Goal: Check status: Check status

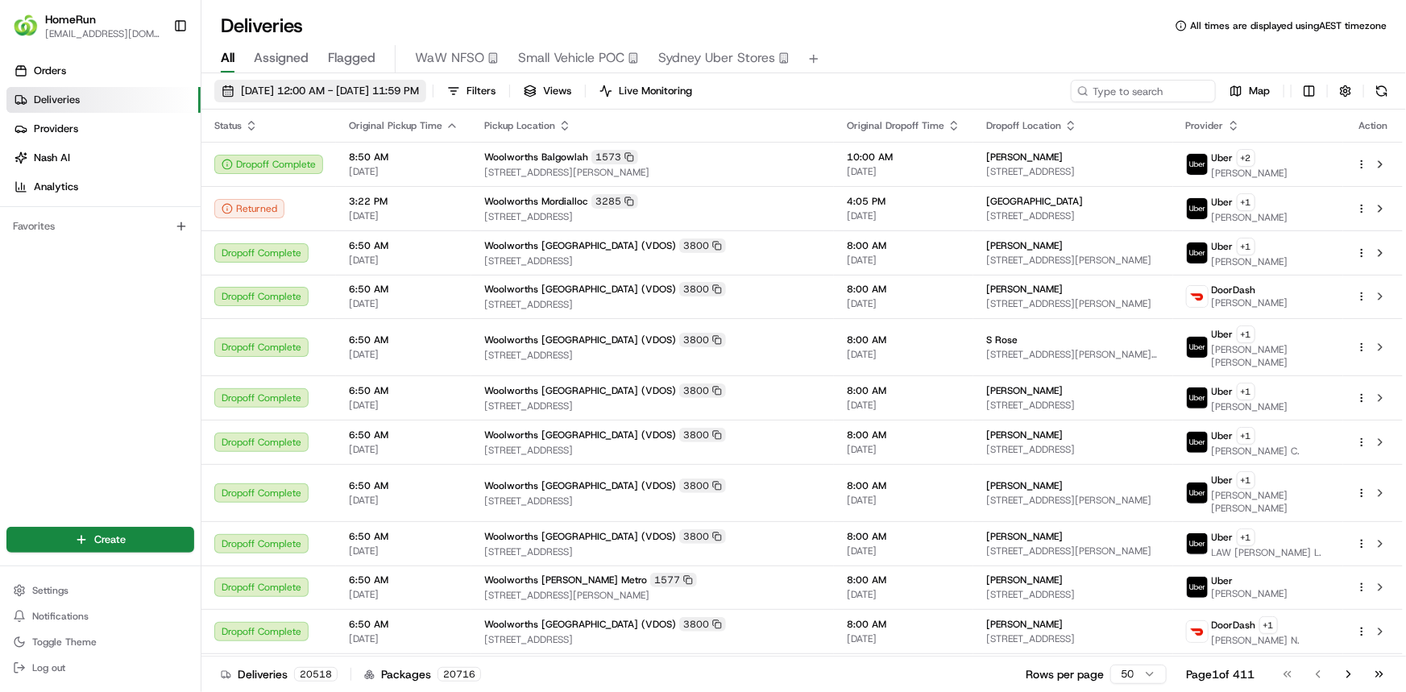
click at [285, 89] on span "[DATE] 12:00 AM - [DATE] 11:59 PM" at bounding box center [330, 91] width 178 height 14
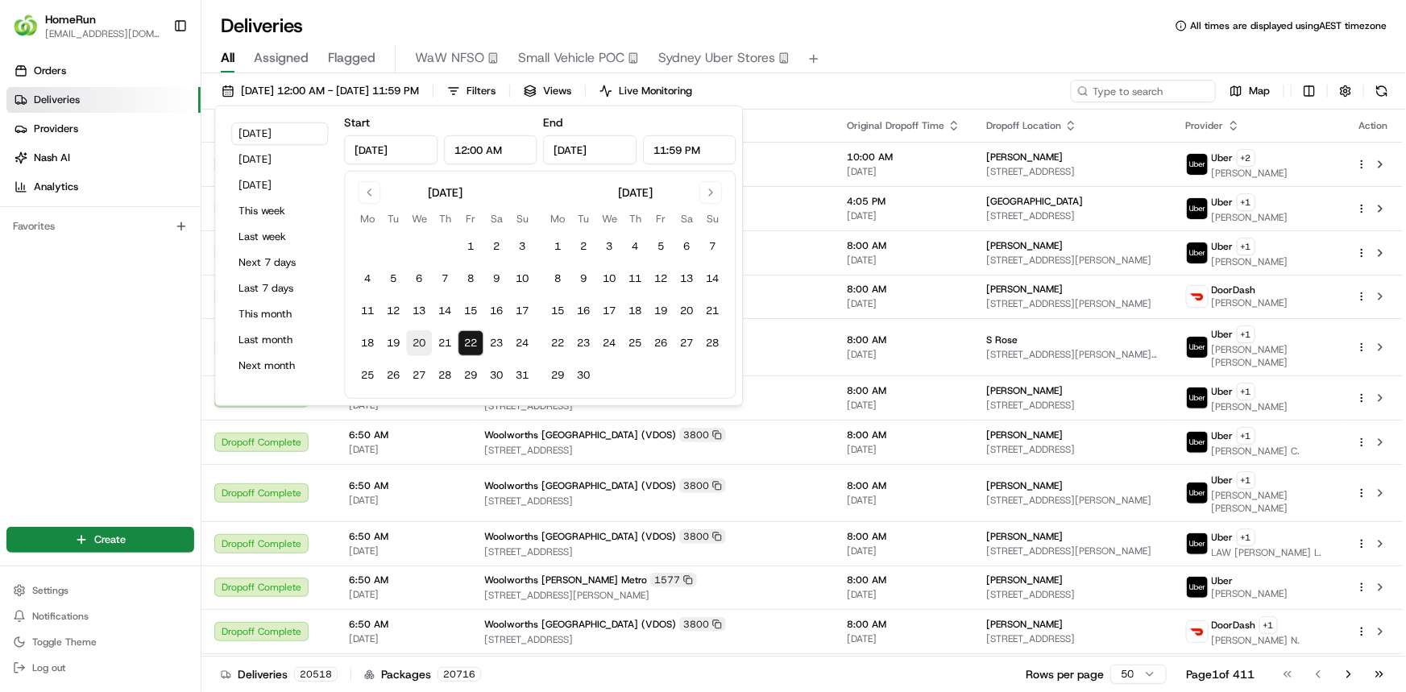
click at [416, 342] on button "20" at bounding box center [419, 343] width 26 height 26
type input "Aug 20, 2025"
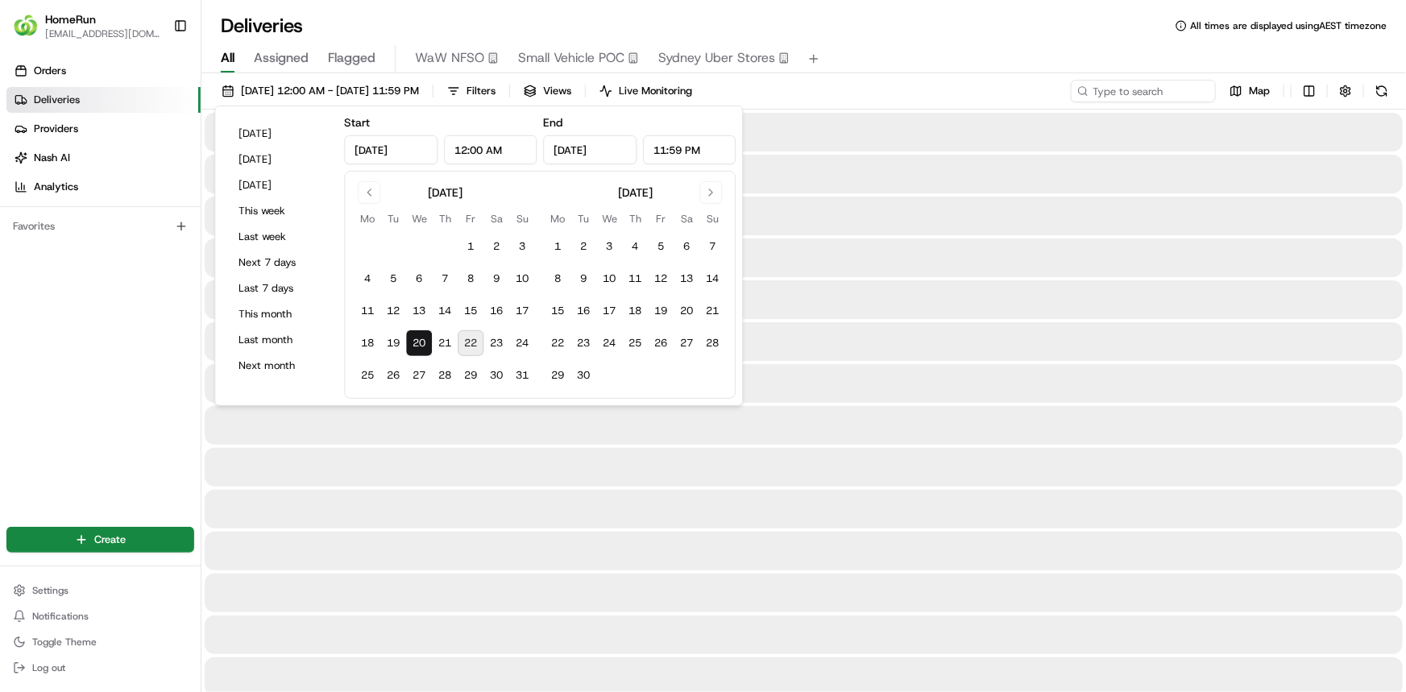
click at [416, 342] on button "20" at bounding box center [419, 343] width 26 height 26
click at [926, 85] on div "20/08/2025 12:00 AM - 20/08/2025 11:59 PM Filters Views Live Monitoring Map" at bounding box center [803, 95] width 1204 height 30
click at [1112, 88] on input at bounding box center [1118, 91] width 193 height 23
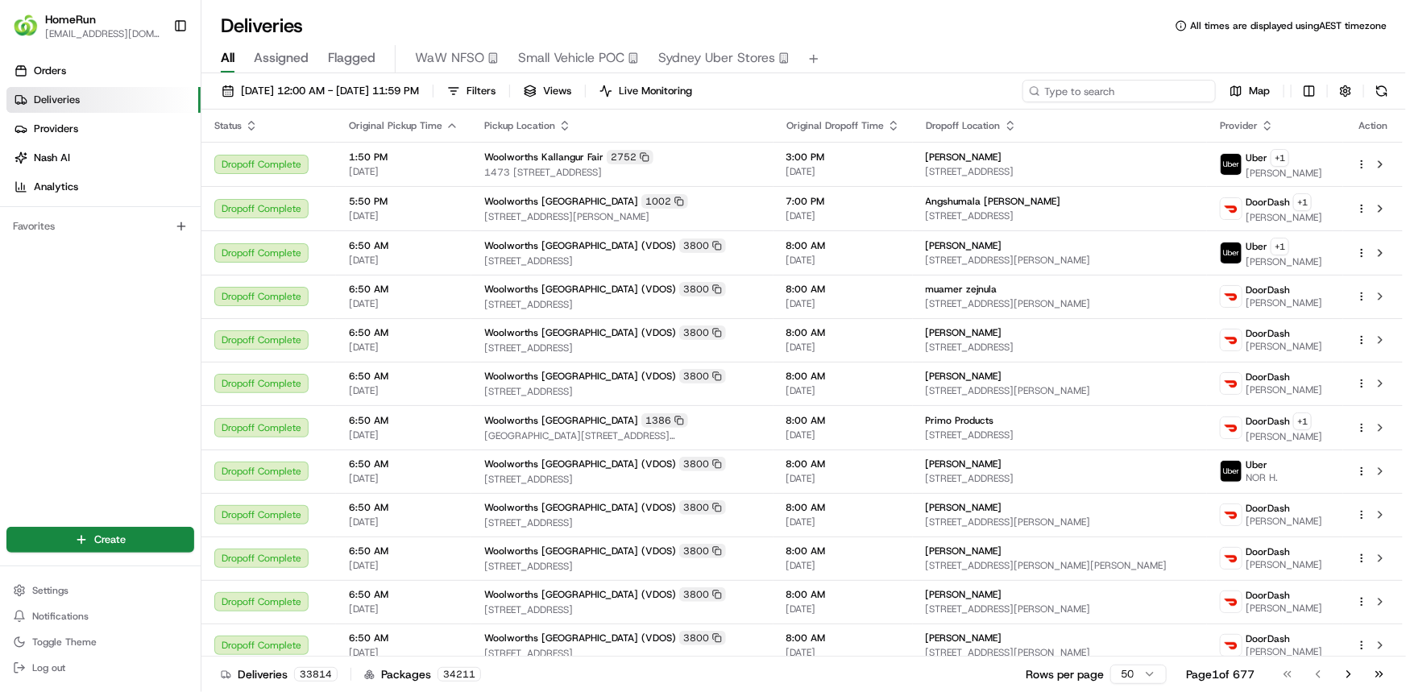
paste input "265568954"
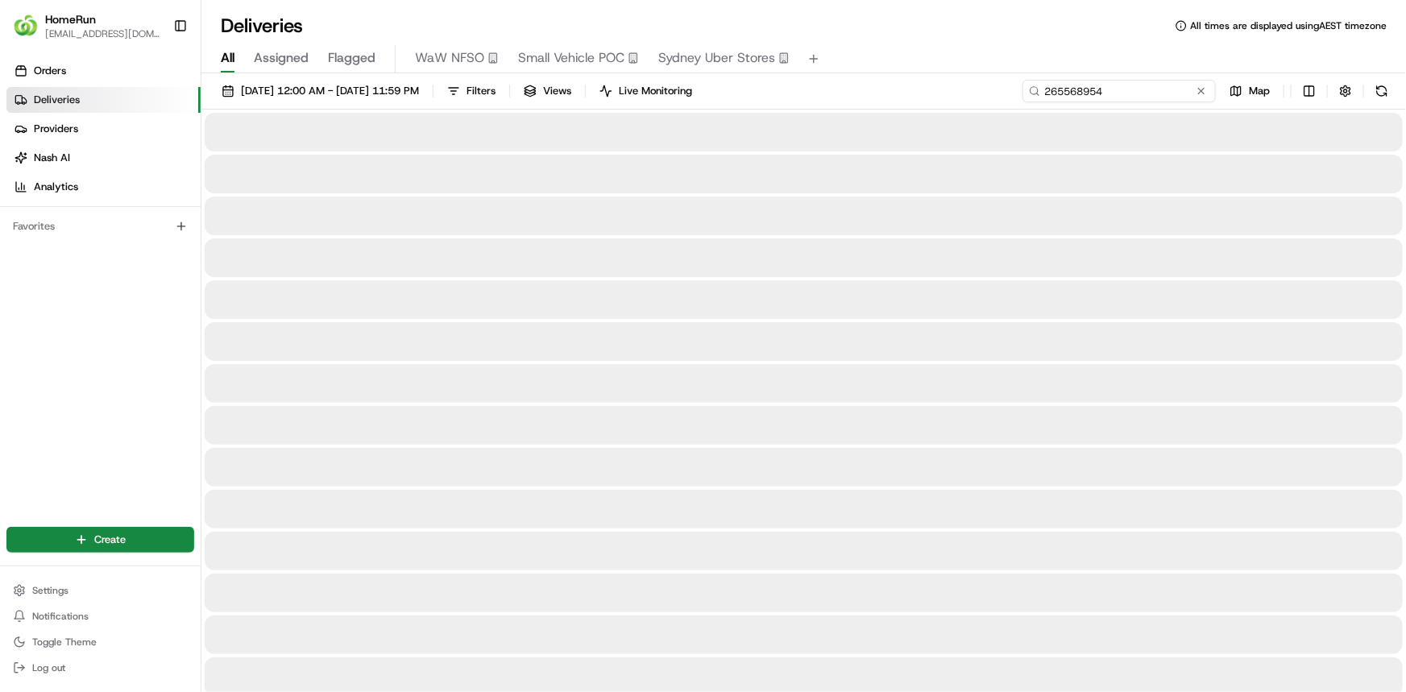
type input "265568954"
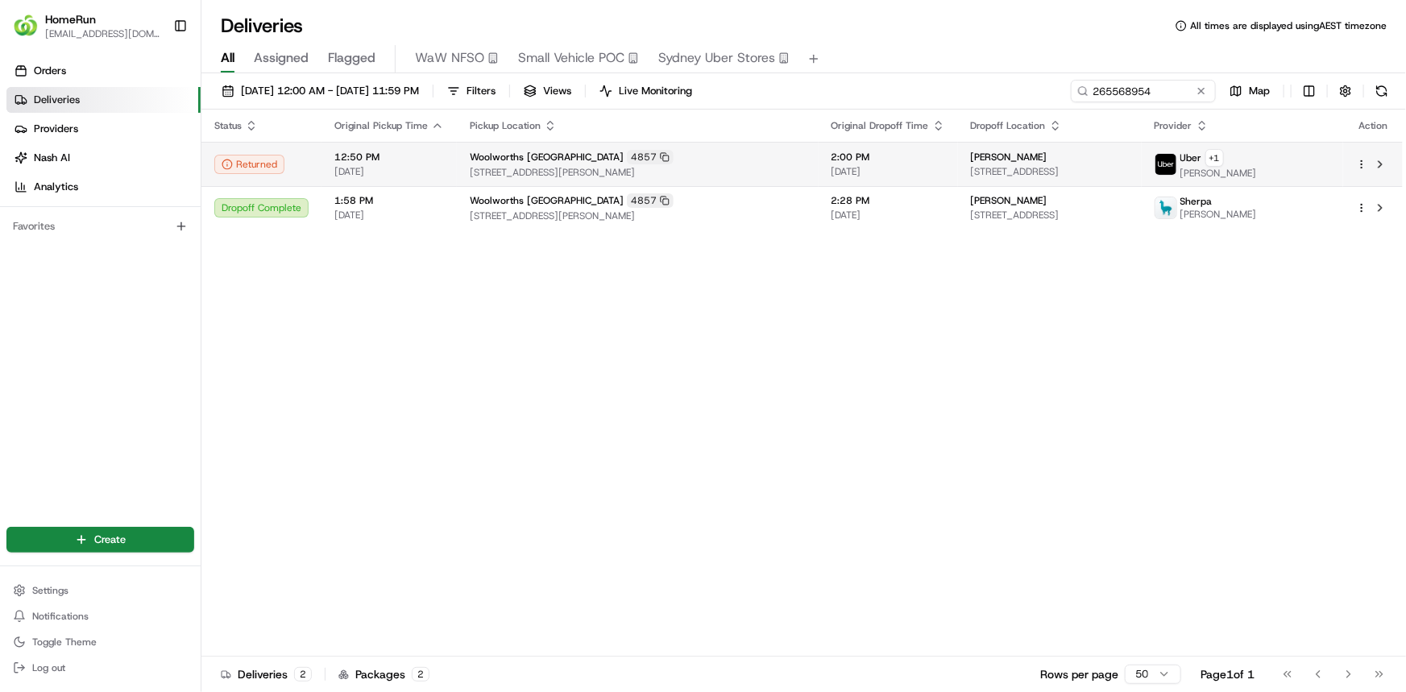
click at [1358, 166] on html "HomeRun sriley2@woolworths.com.au Toggle Sidebar Orders Deliveries Providers Na…" at bounding box center [703, 346] width 1406 height 692
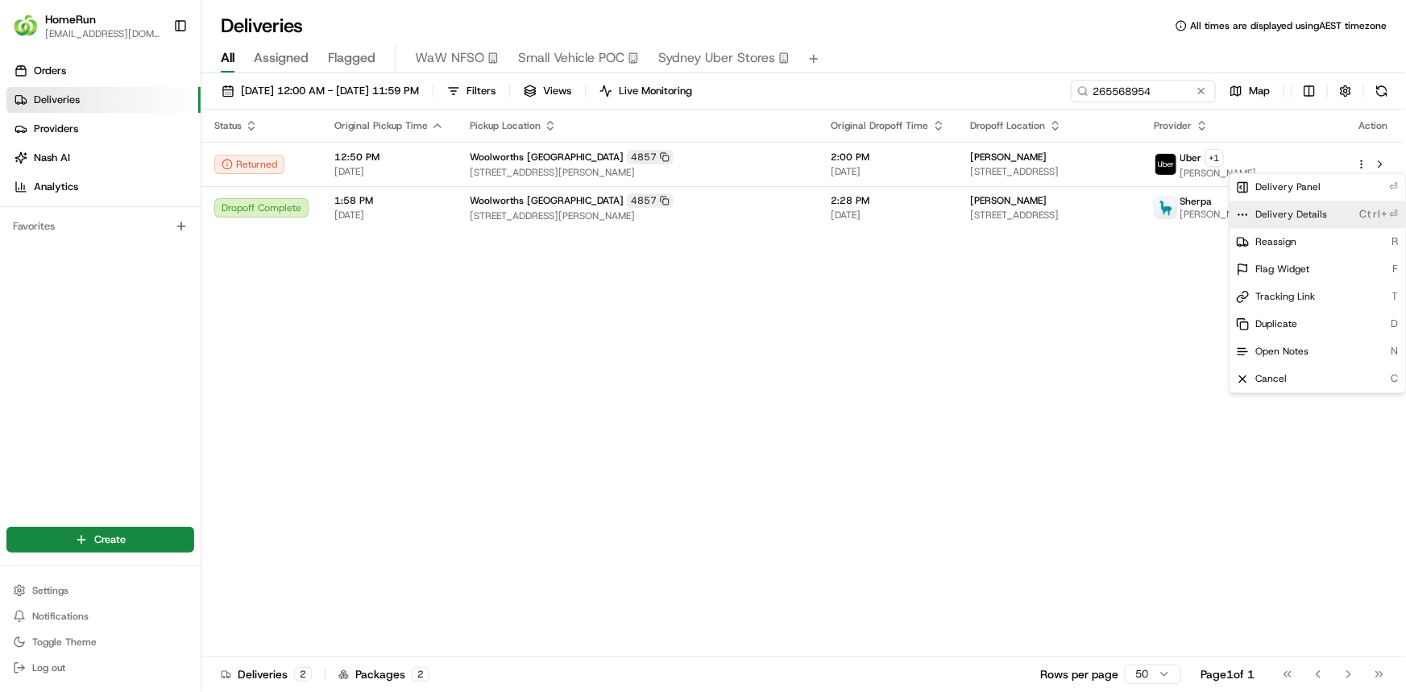
click at [1327, 214] on div "Delivery Details Ctrl+⏎" at bounding box center [1317, 214] width 176 height 27
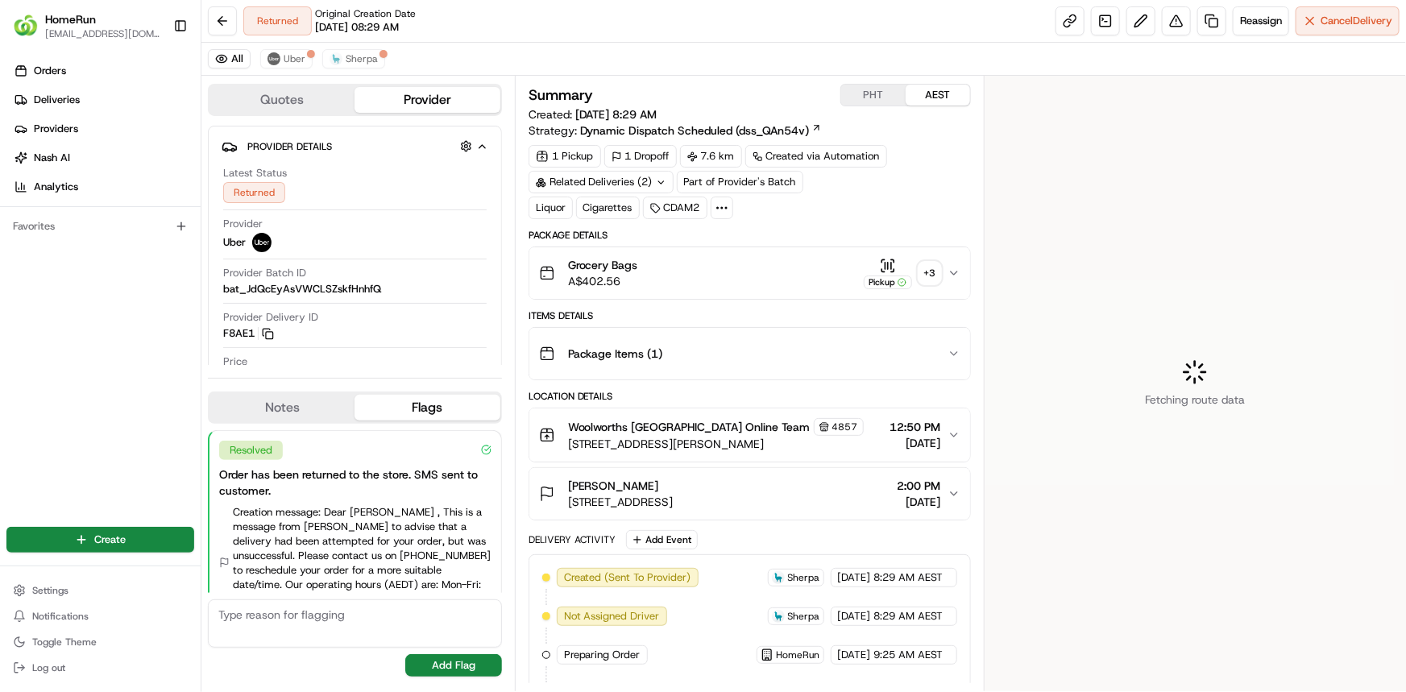
scroll to position [276, 0]
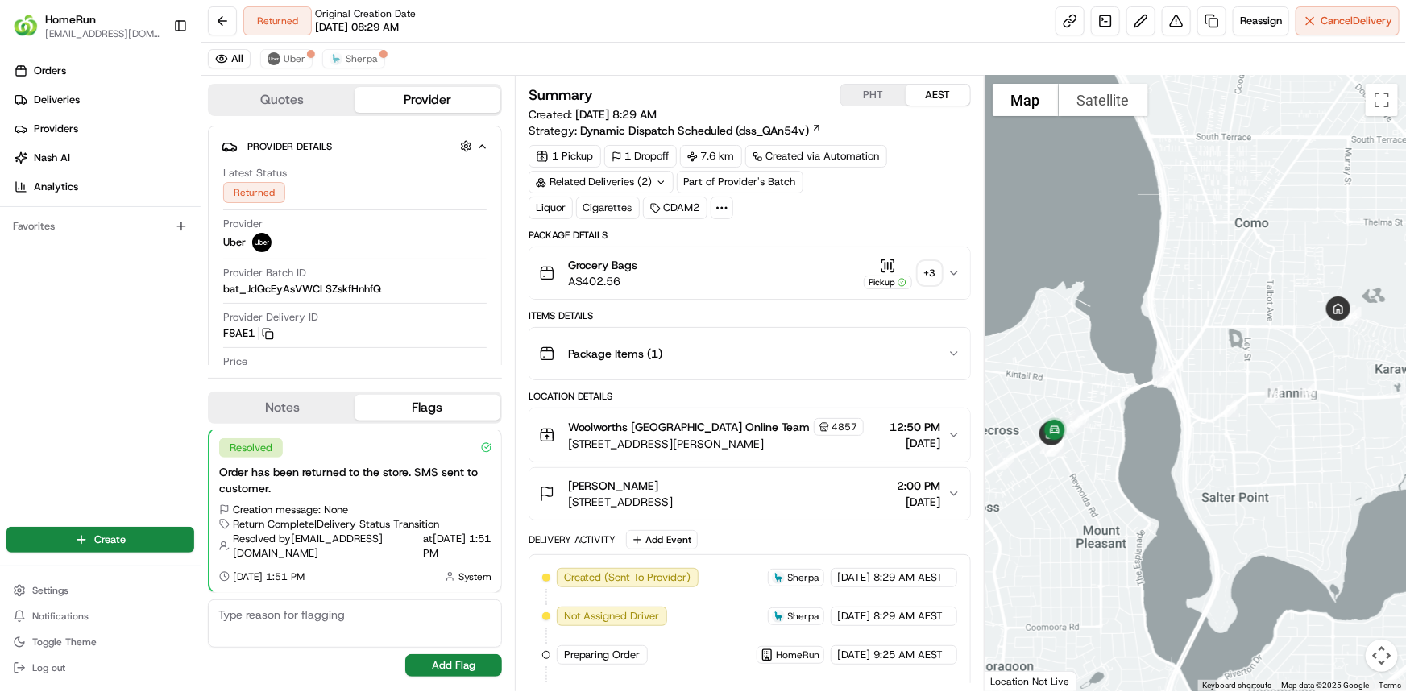
click at [934, 274] on div "+ 3" at bounding box center [929, 273] width 23 height 23
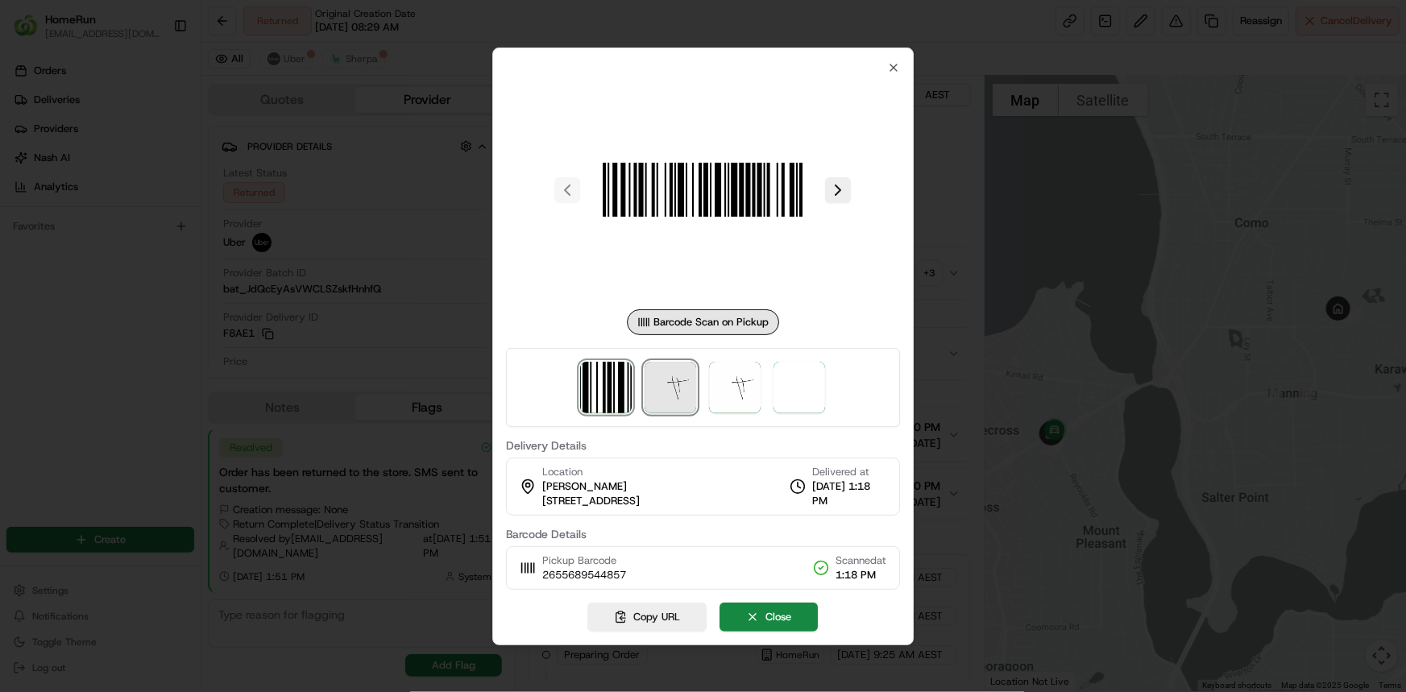
click at [667, 395] on img at bounding box center [671, 388] width 52 height 52
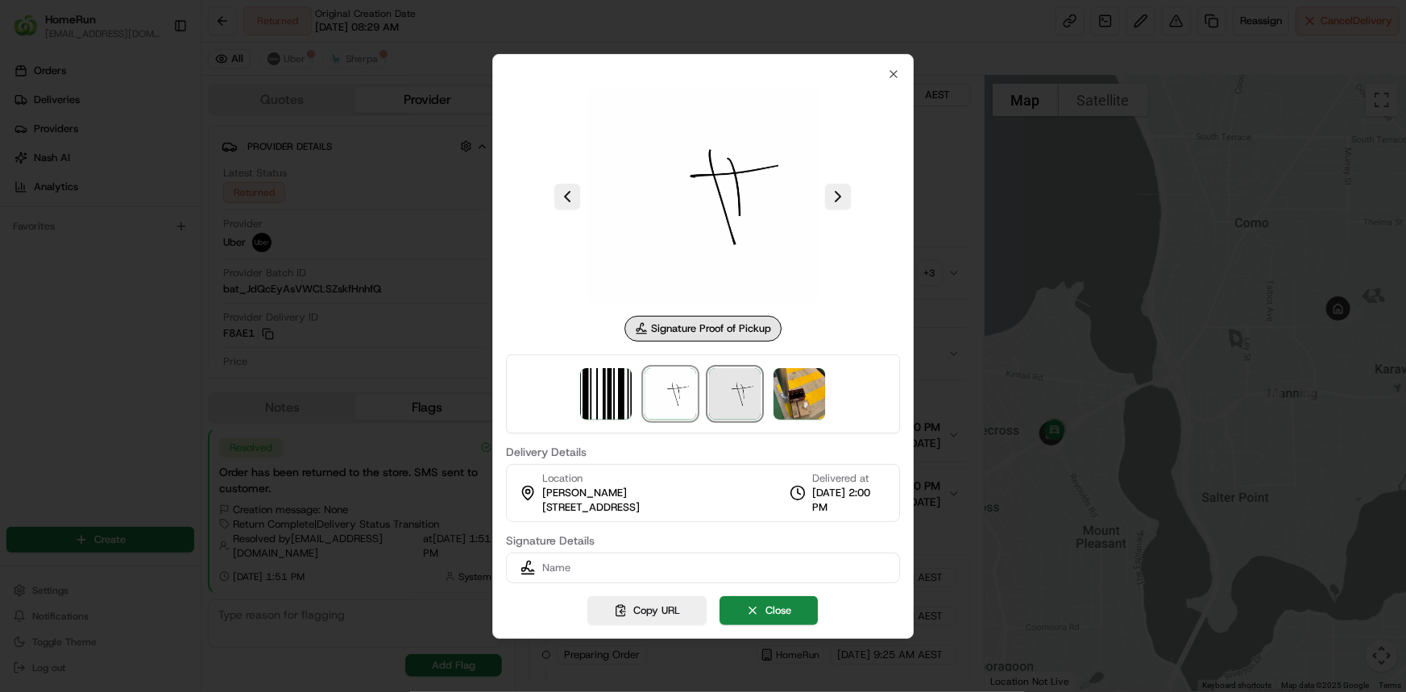
click at [716, 393] on img at bounding box center [736, 394] width 52 height 52
click at [785, 391] on img at bounding box center [800, 394] width 52 height 52
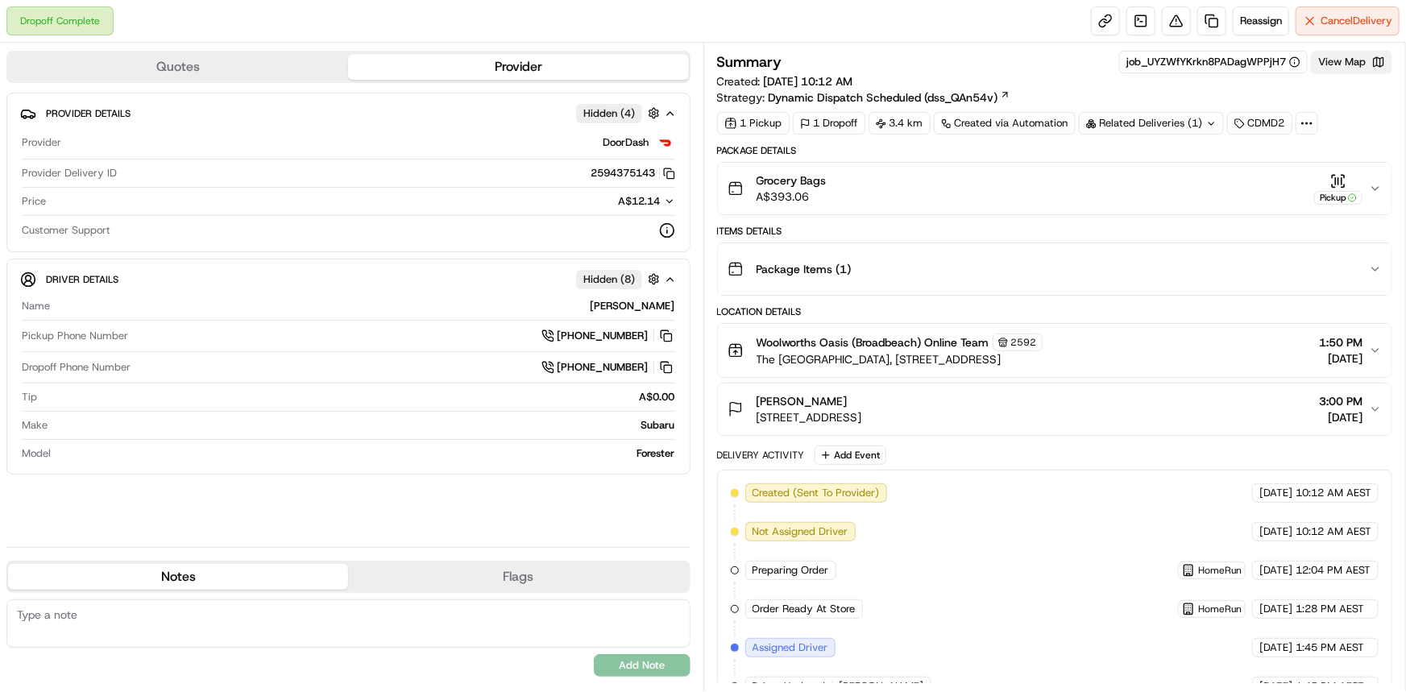
click at [1336, 64] on button "View Map" at bounding box center [1351, 62] width 81 height 23
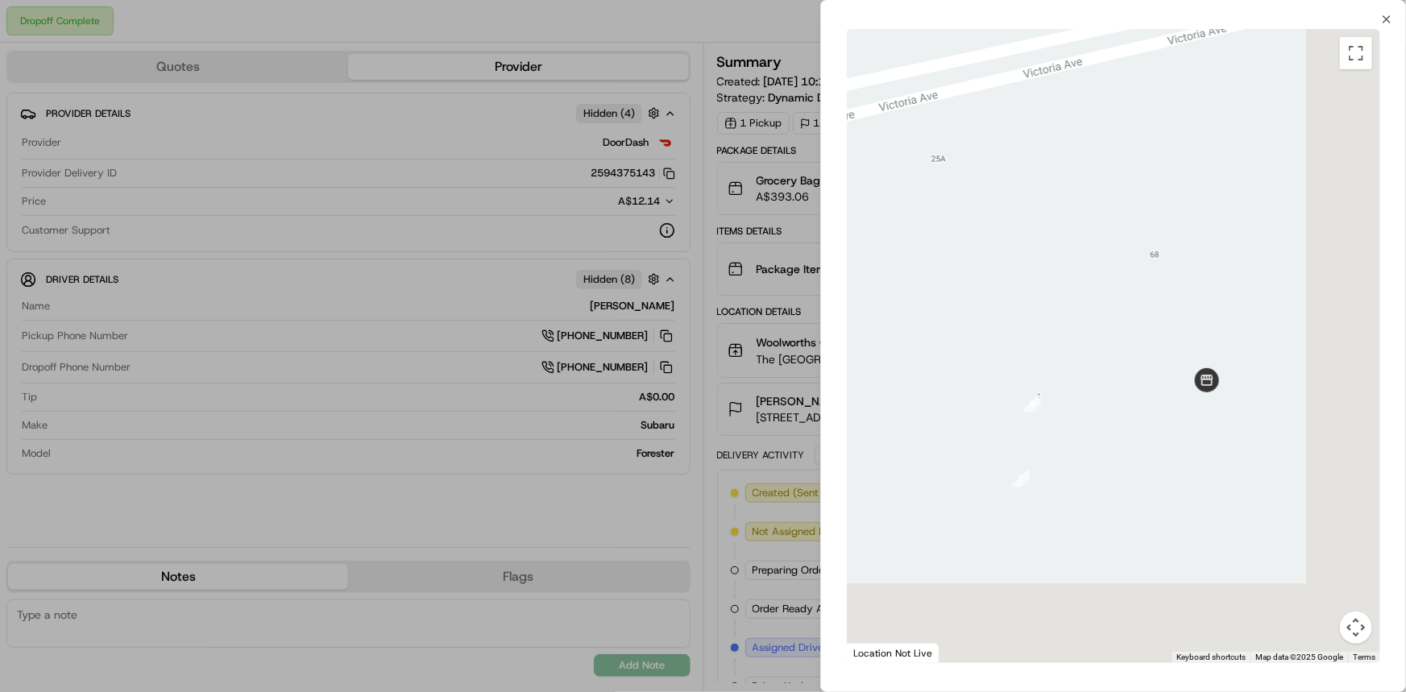
drag, startPoint x: 1192, startPoint y: 540, endPoint x: 1058, endPoint y: 334, distance: 245.5
click at [1093, 307] on div at bounding box center [1113, 346] width 533 height 634
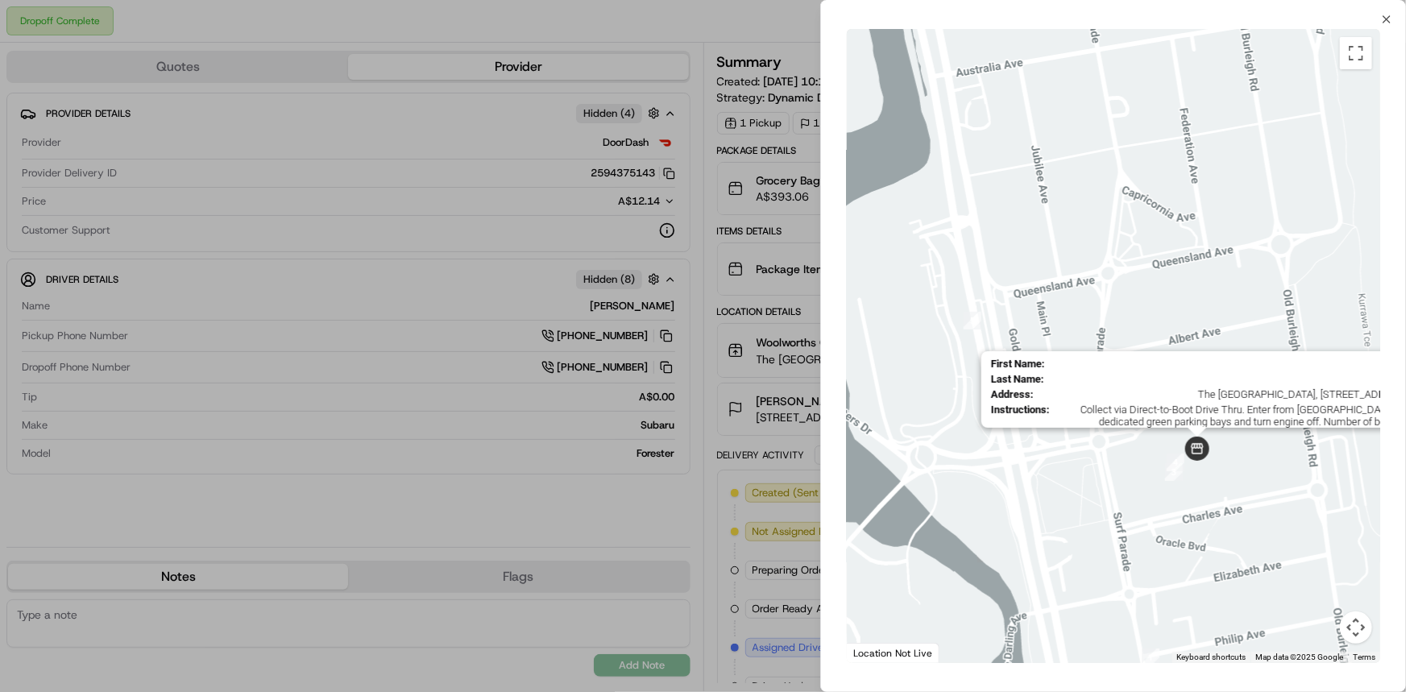
drag, startPoint x: 961, startPoint y: 329, endPoint x: 1204, endPoint y: 435, distance: 265.5
click at [1204, 435] on div "First Name : Online Last Name : Team Address : The Oasis Shopping Centre, 75 Su…" at bounding box center [1113, 346] width 533 height 634
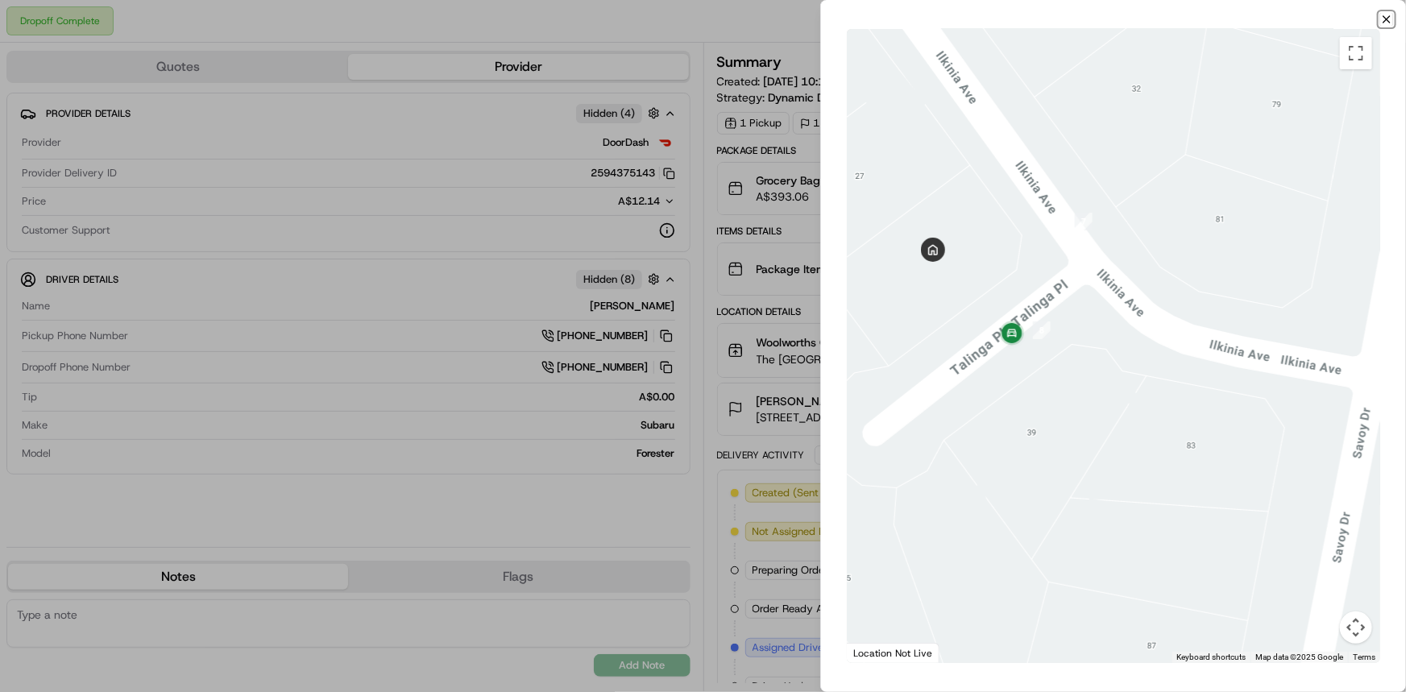
click at [1384, 20] on icon "button" at bounding box center [1386, 19] width 13 height 13
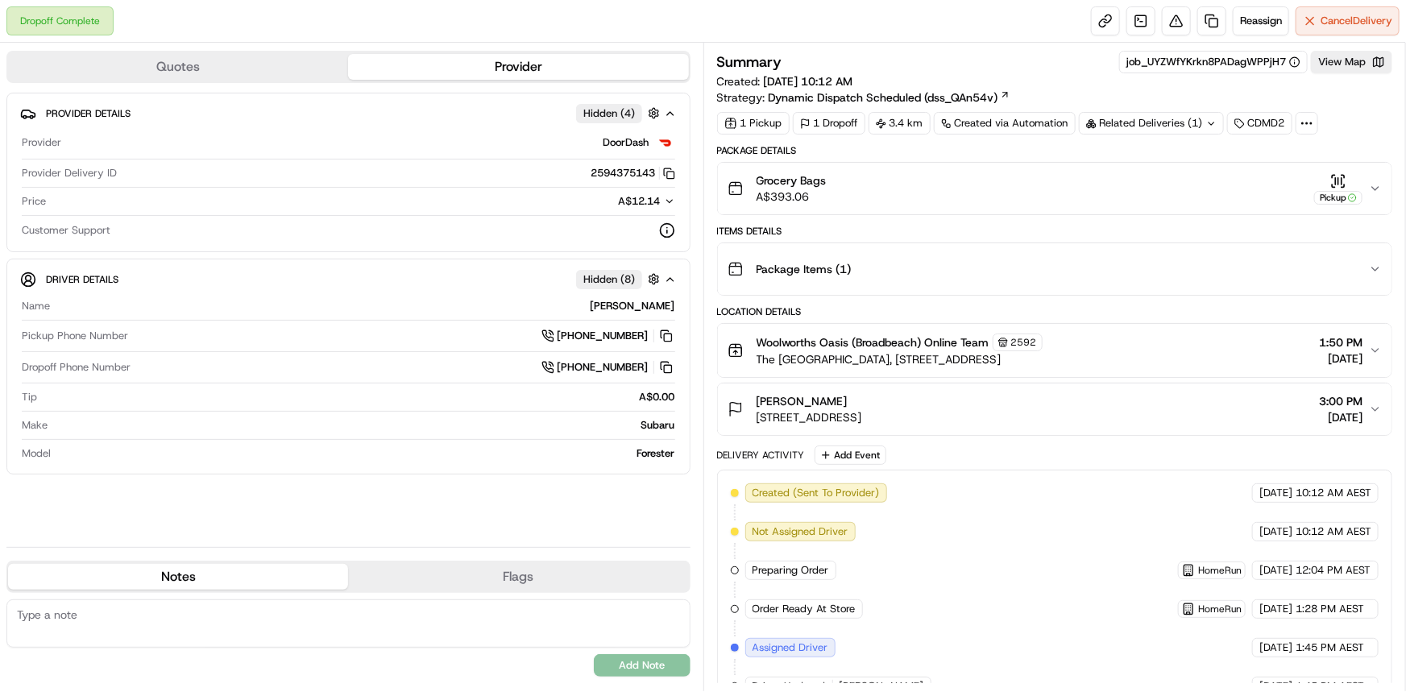
click at [1208, 124] on icon at bounding box center [1211, 123] width 10 height 10
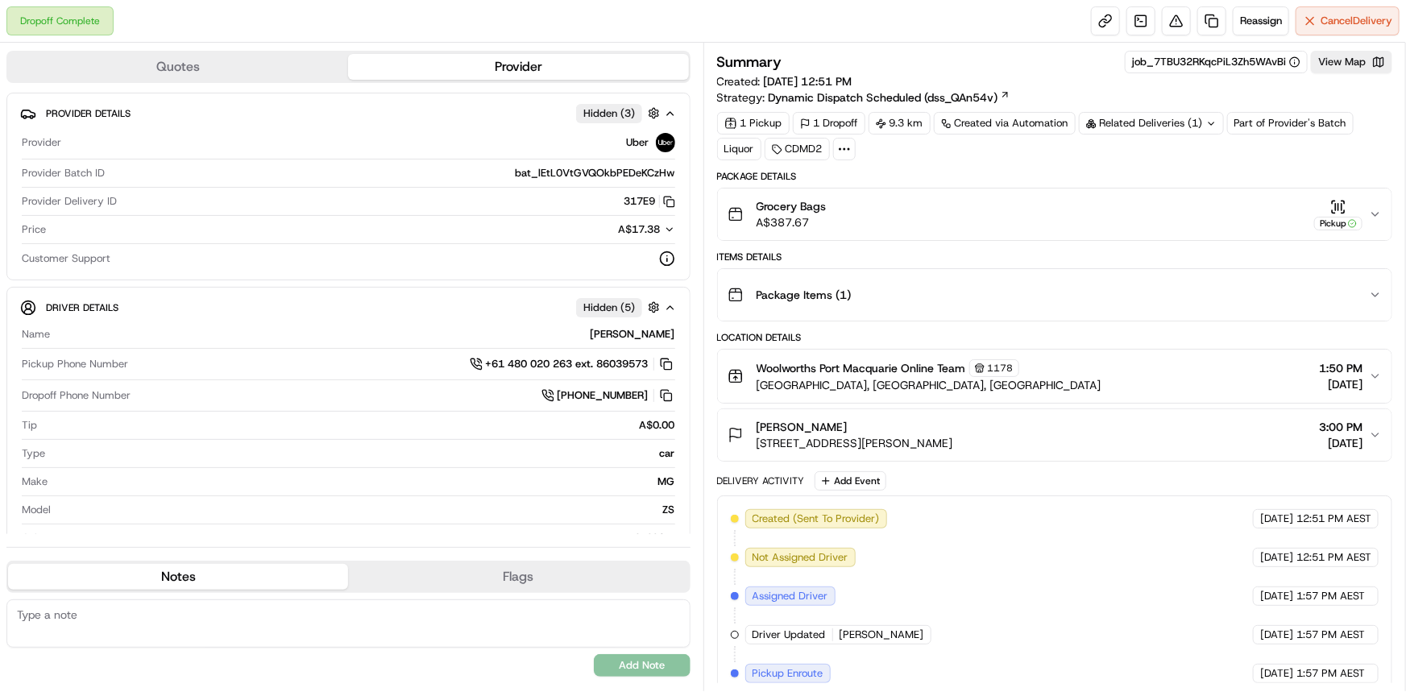
click at [1213, 121] on icon at bounding box center [1211, 123] width 10 height 10
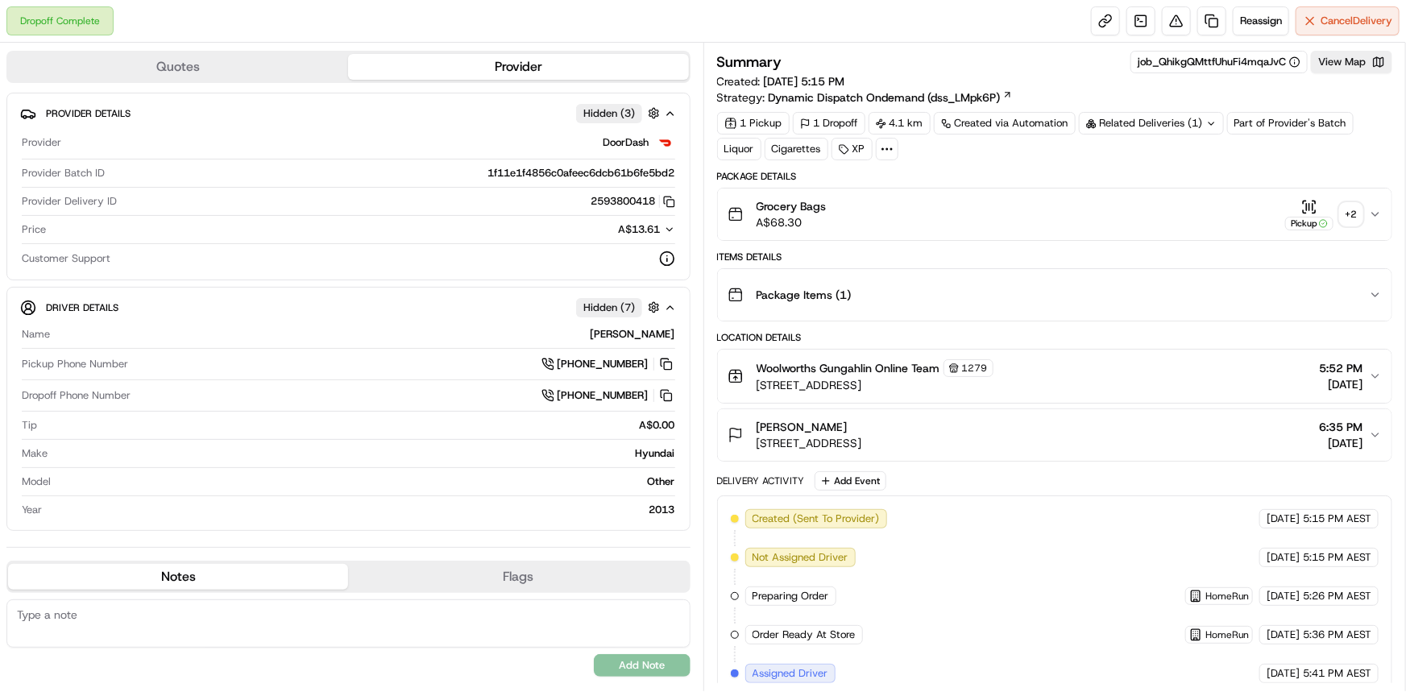
click at [1354, 217] on div "+ 2" at bounding box center [1351, 214] width 23 height 23
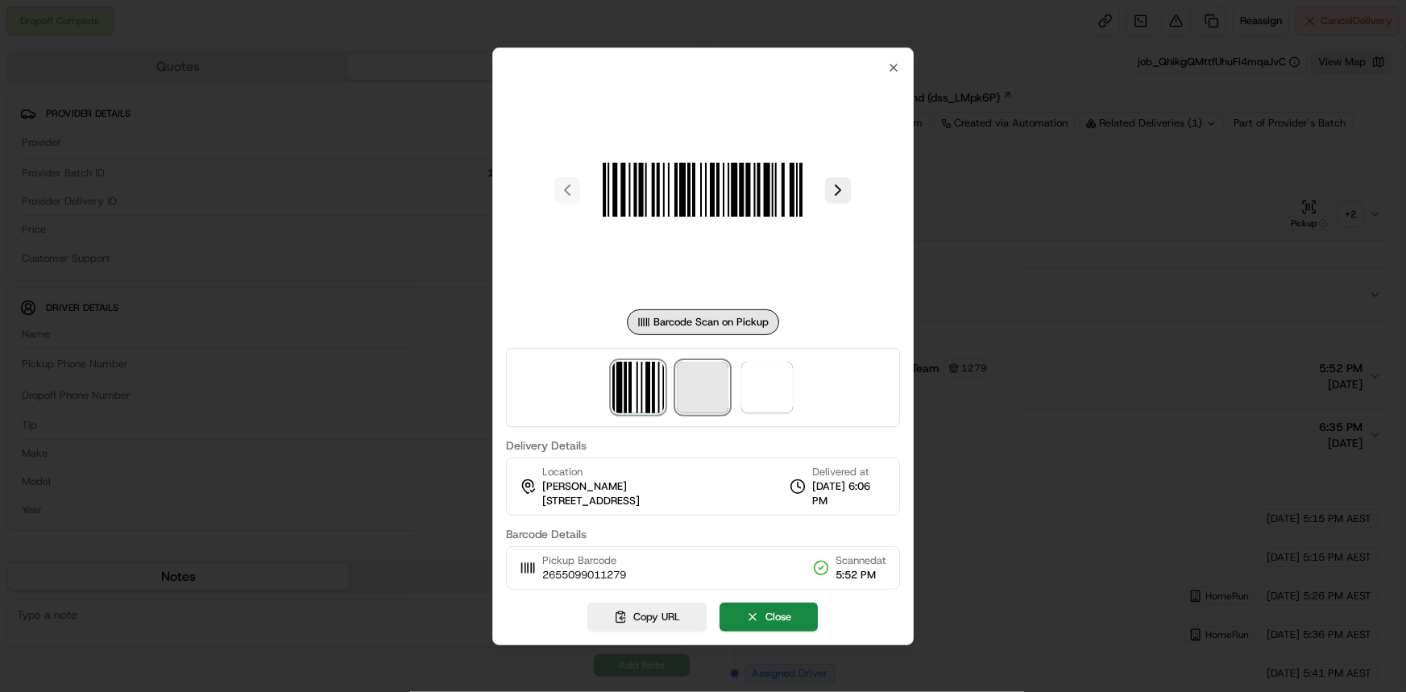
click at [707, 384] on span at bounding box center [703, 388] width 52 height 52
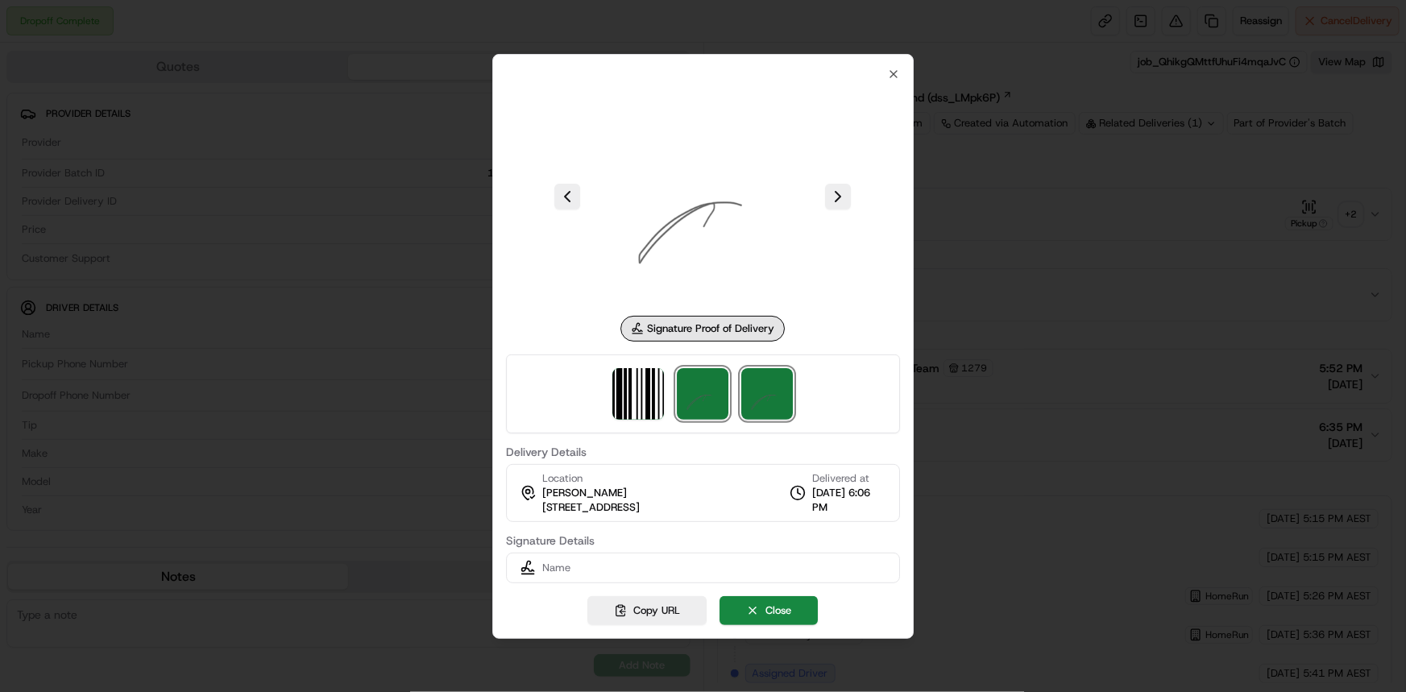
click at [748, 391] on img at bounding box center [768, 394] width 52 height 52
click at [888, 81] on div at bounding box center [703, 197] width 395 height 232
click at [891, 76] on icon "button" at bounding box center [893, 74] width 6 height 6
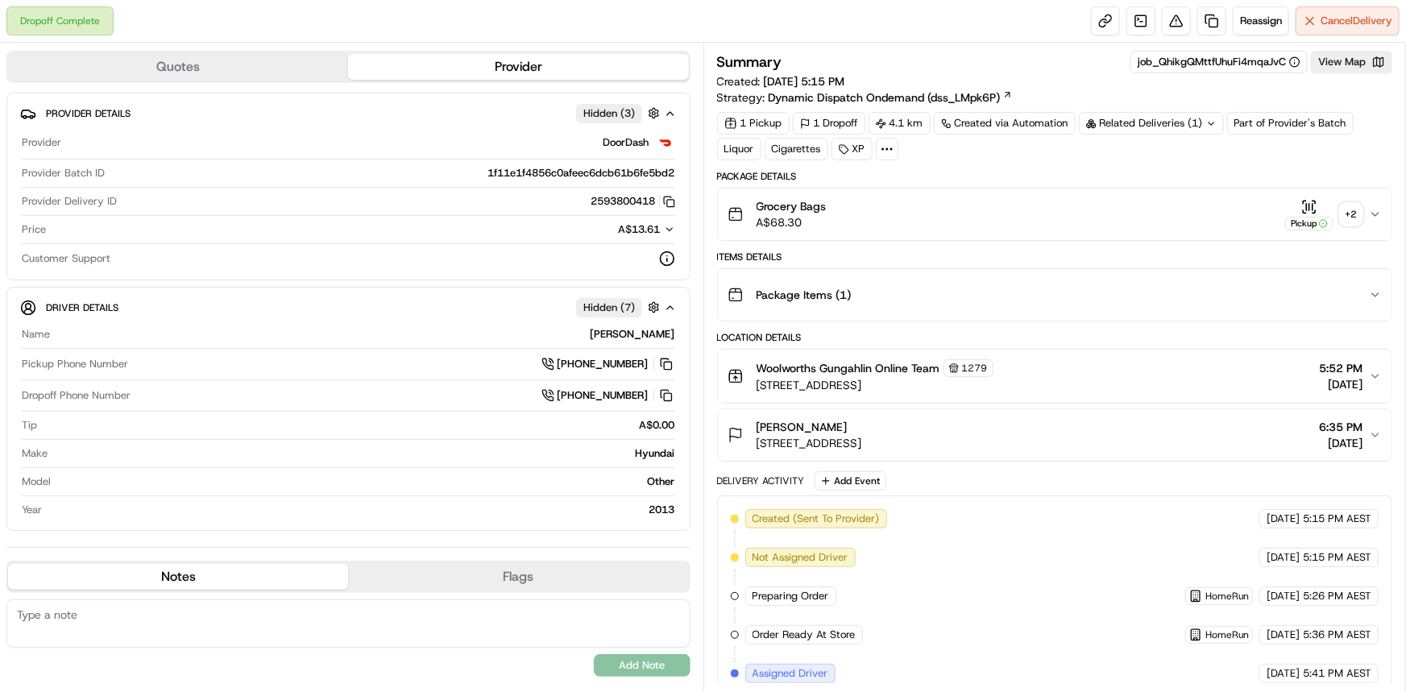
click at [1207, 126] on icon at bounding box center [1211, 123] width 10 height 10
